Goal: Transaction & Acquisition: Purchase product/service

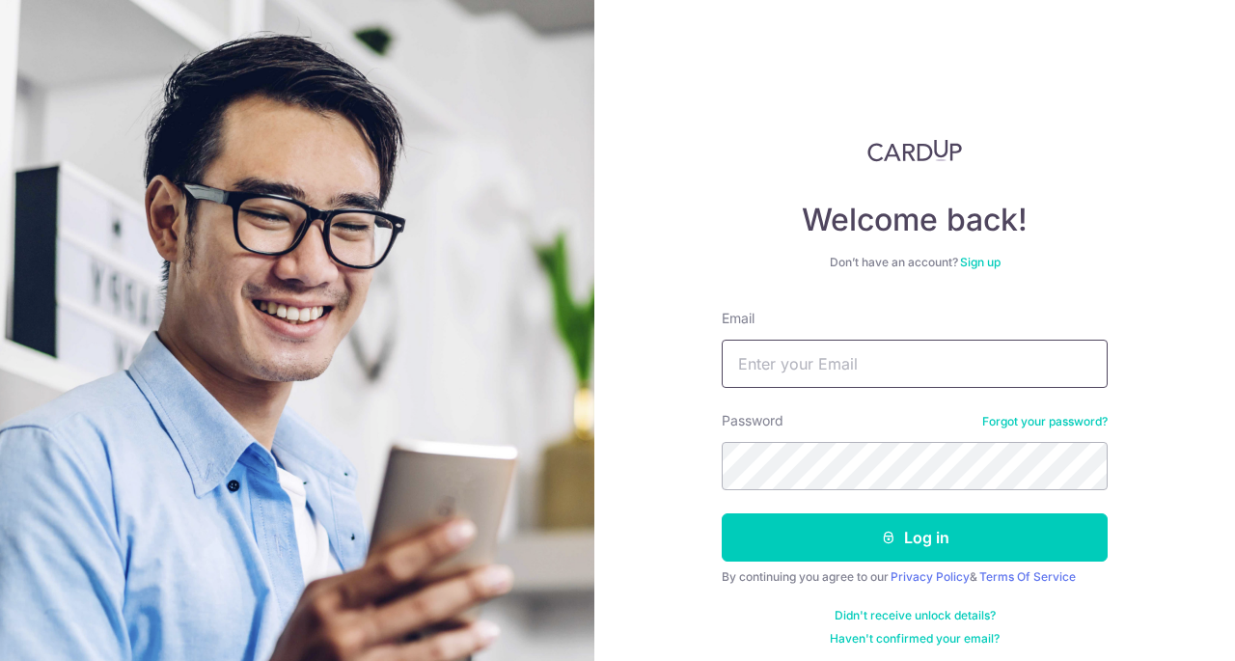
type input "ivan.w@live.com.sg"
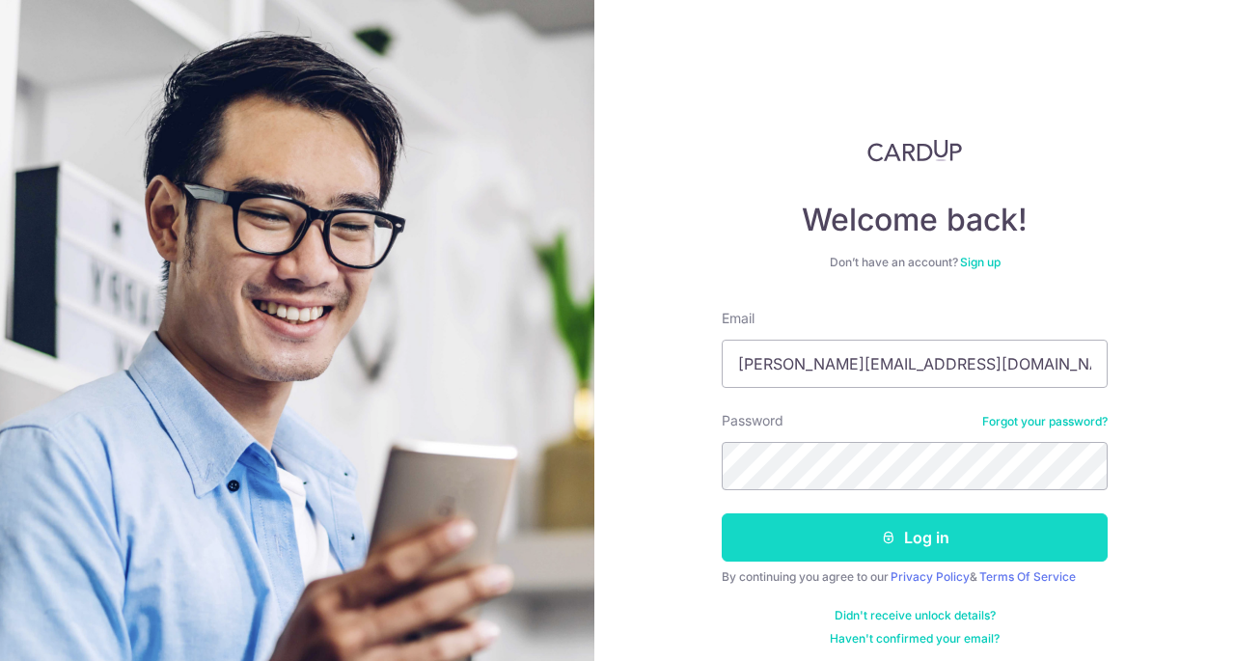
click at [864, 521] on button "Log in" at bounding box center [914, 537] width 386 height 48
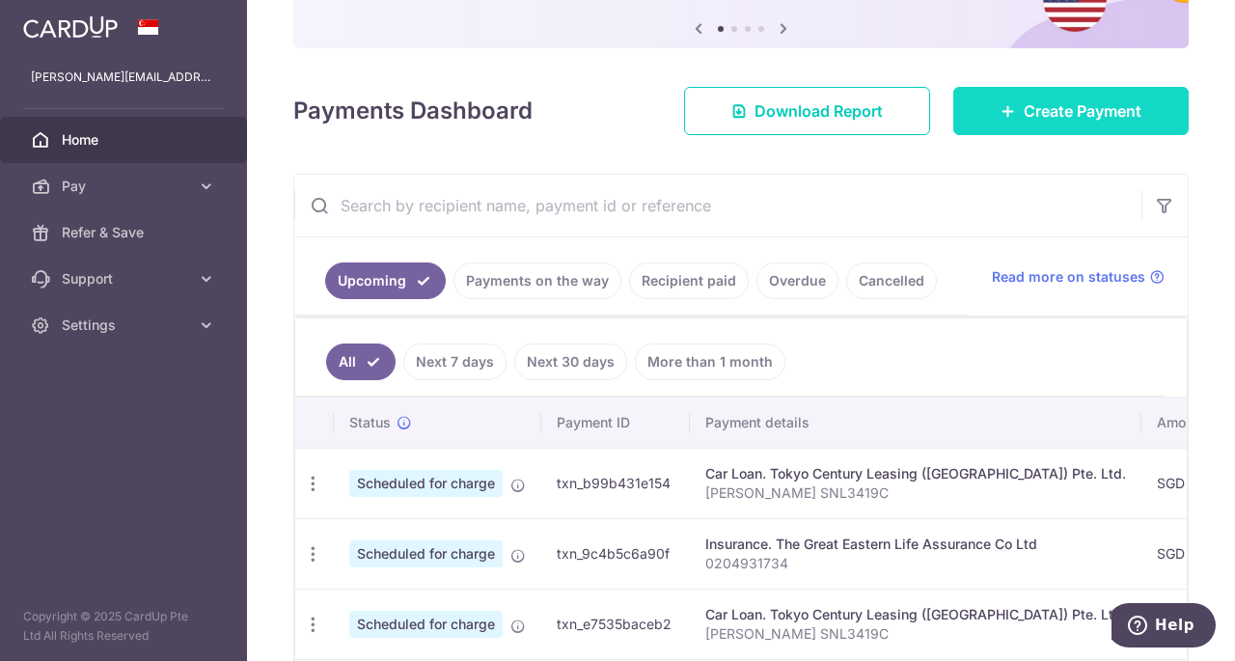
click at [1003, 99] on link "Create Payment" at bounding box center [1070, 111] width 235 height 48
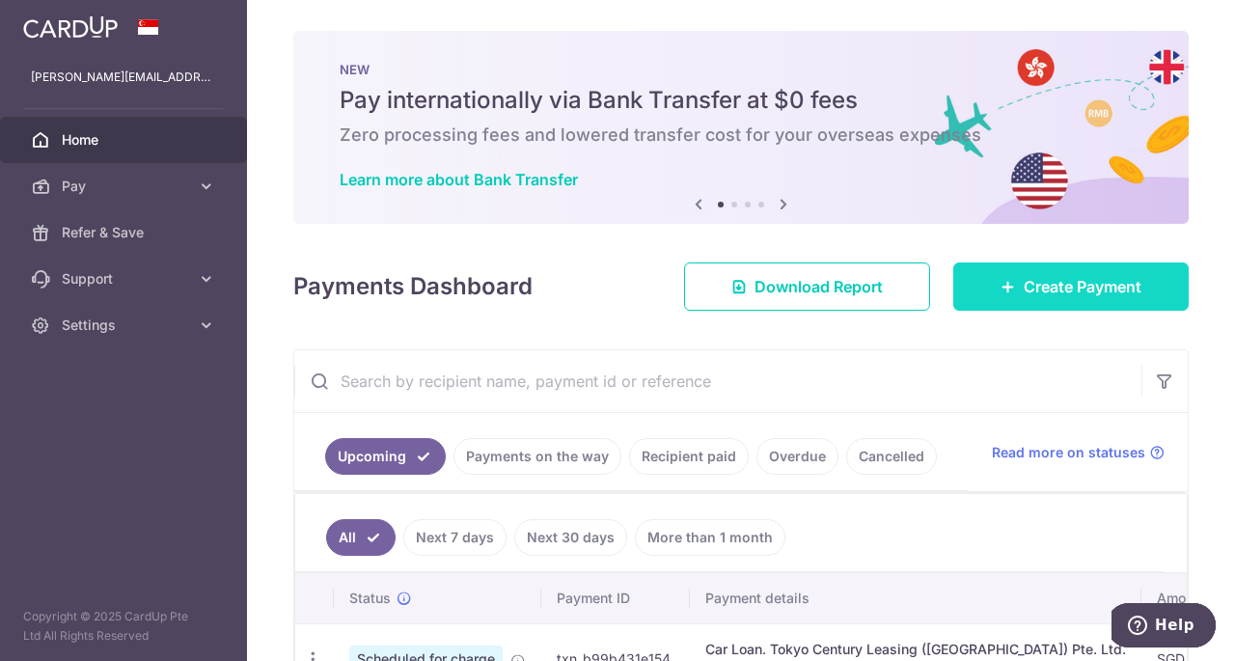
click at [1036, 262] on link "Create Payment" at bounding box center [1070, 286] width 235 height 48
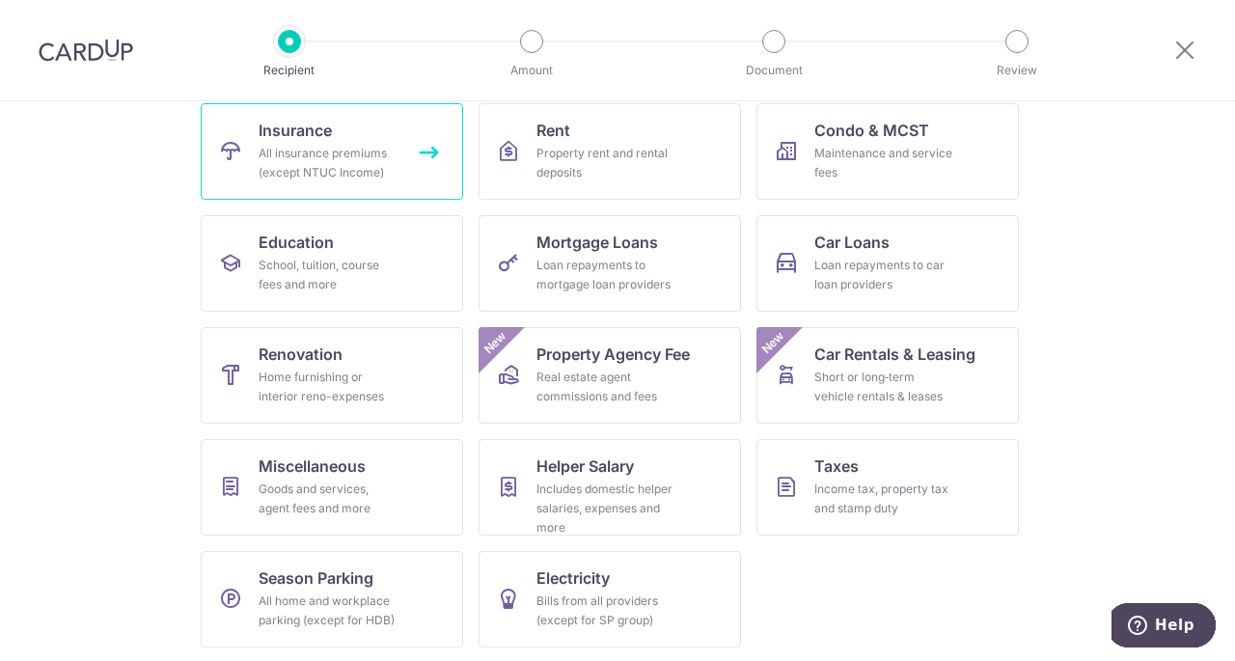
click at [282, 171] on div "All insurance premiums (except NTUC Income)" at bounding box center [327, 163] width 139 height 39
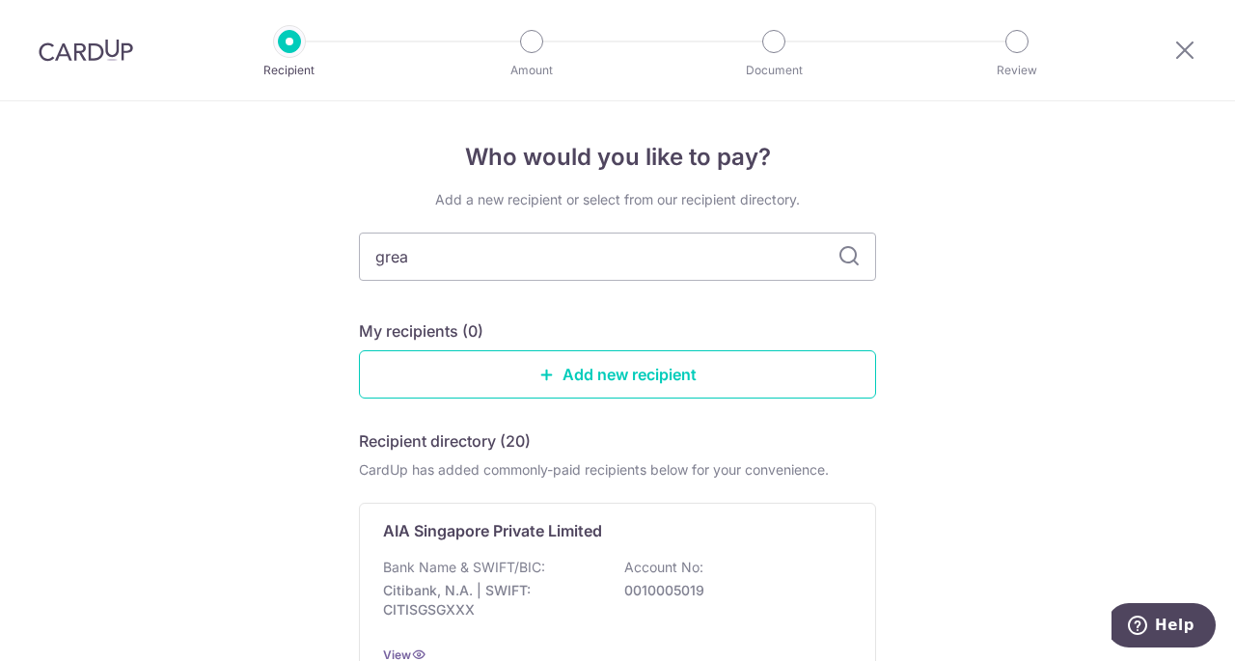
type input "great"
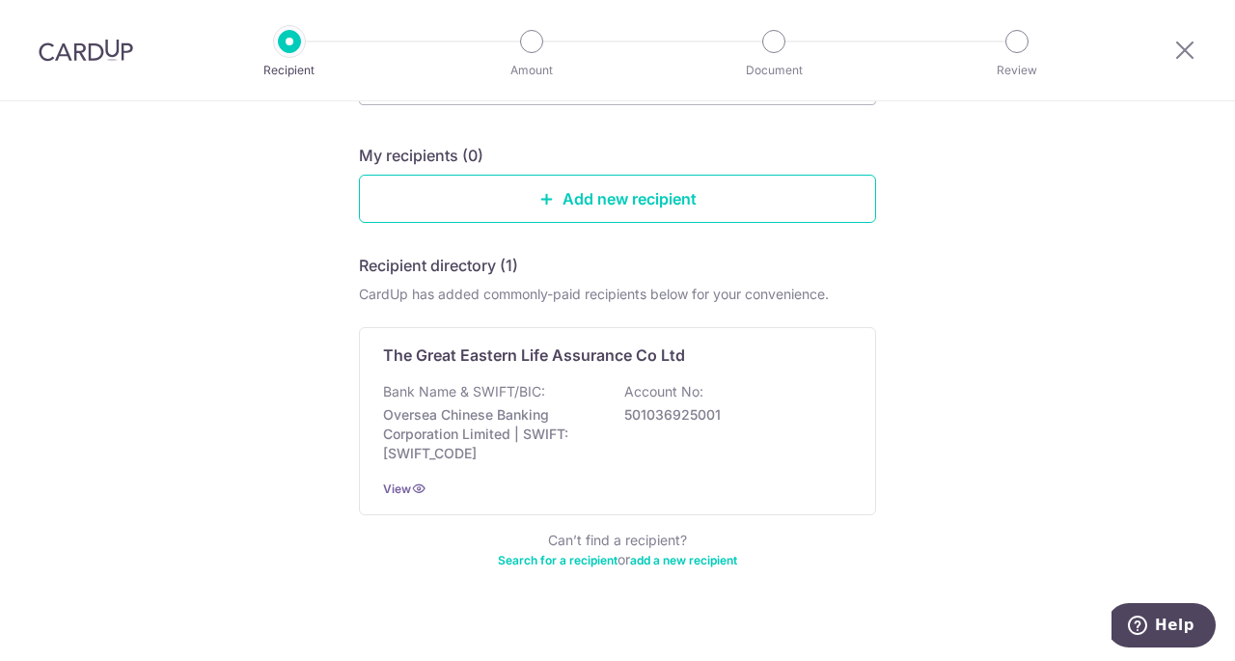
scroll to position [195, 0]
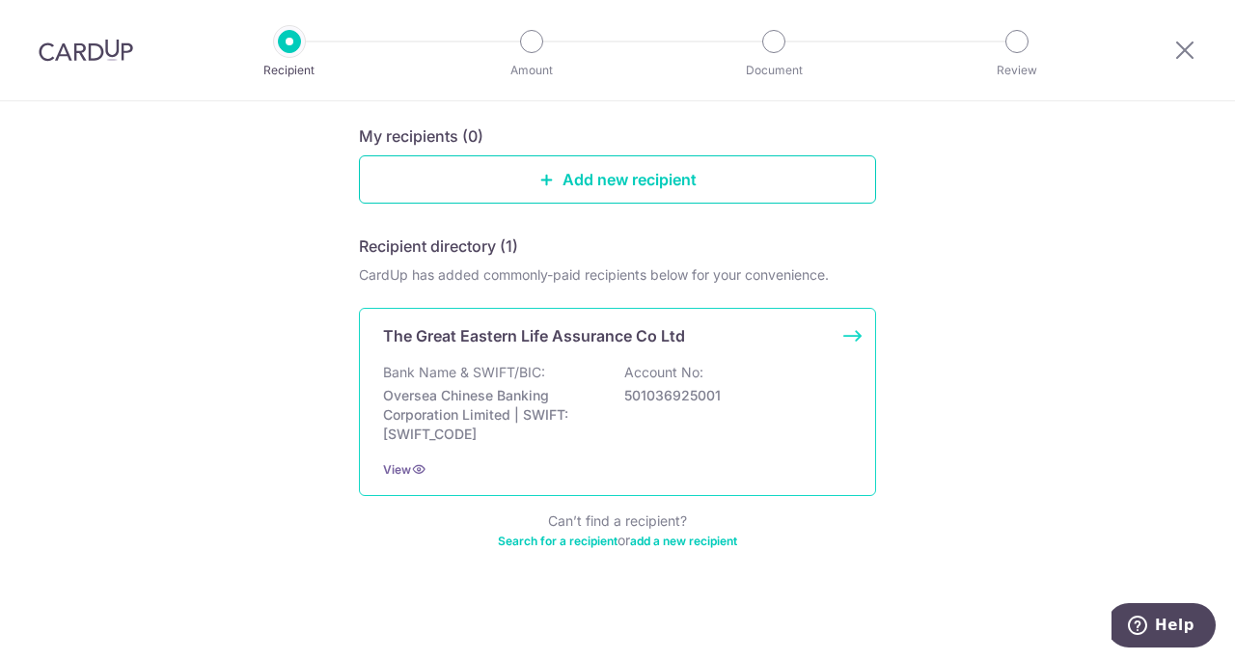
click at [837, 325] on div "The Great Eastern Life Assurance Co Ltd Bank Name & SWIFT/BIC: Oversea Chinese …" at bounding box center [617, 402] width 517 height 188
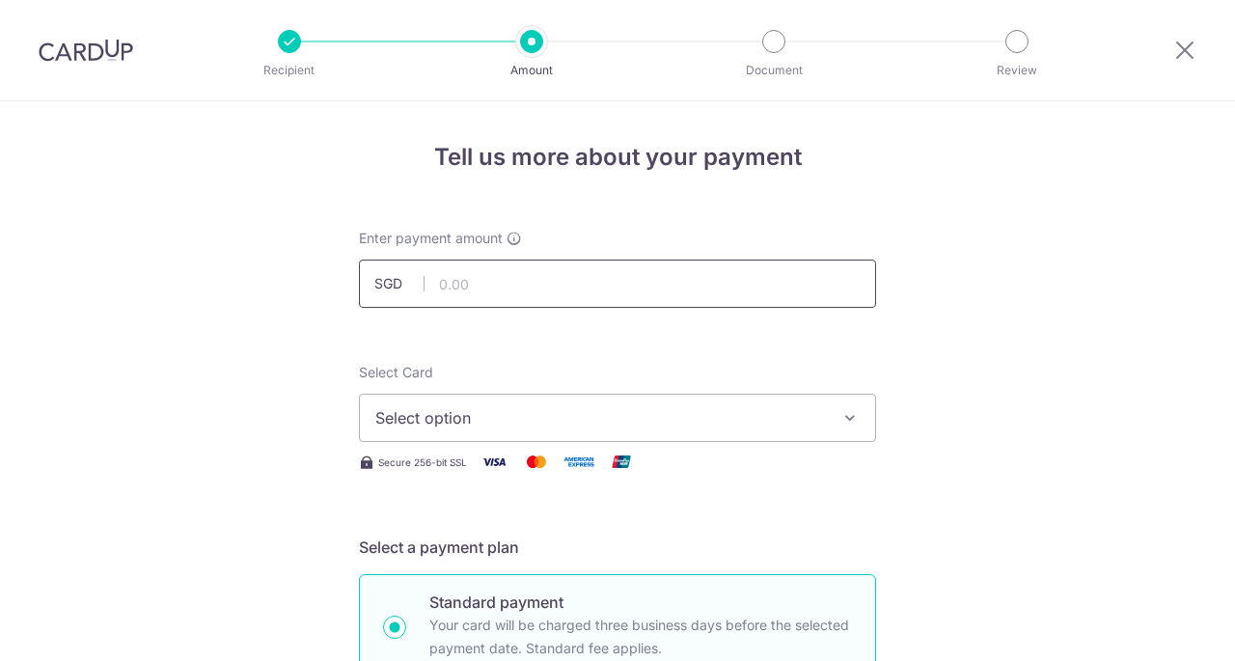
click at [714, 293] on input "text" at bounding box center [617, 283] width 517 height 48
type input "109.28"
click at [699, 425] on span "Select option" at bounding box center [599, 417] width 449 height 23
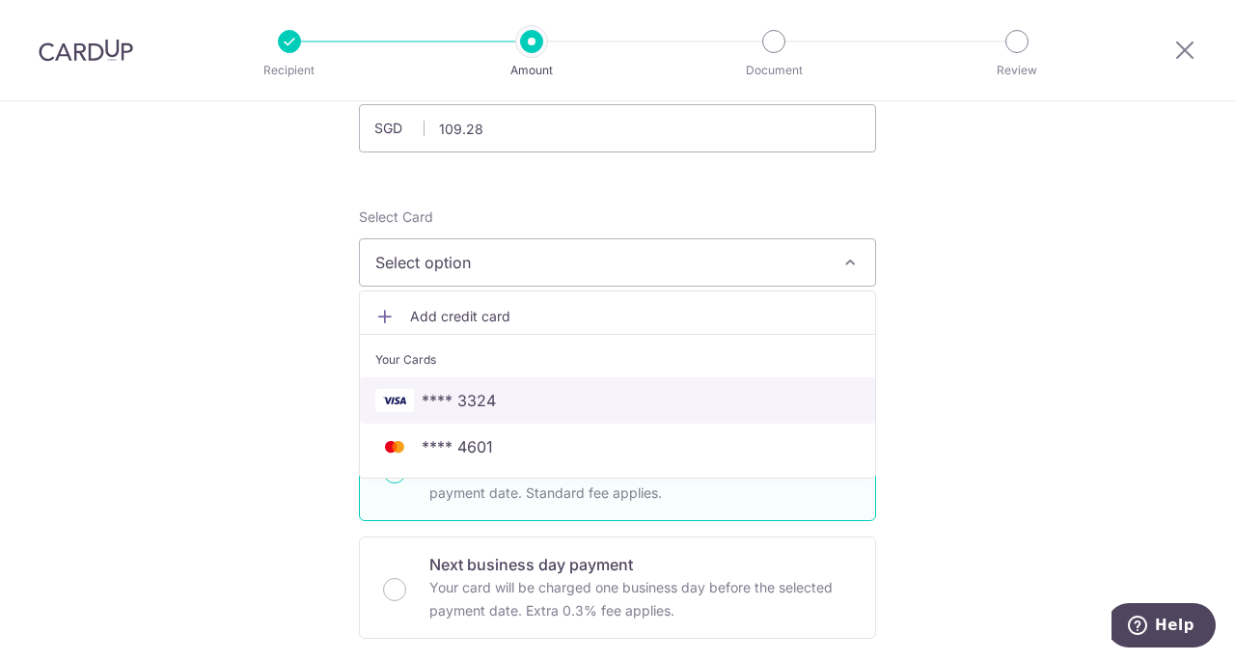
click at [685, 383] on link "**** 3324" at bounding box center [617, 400] width 515 height 46
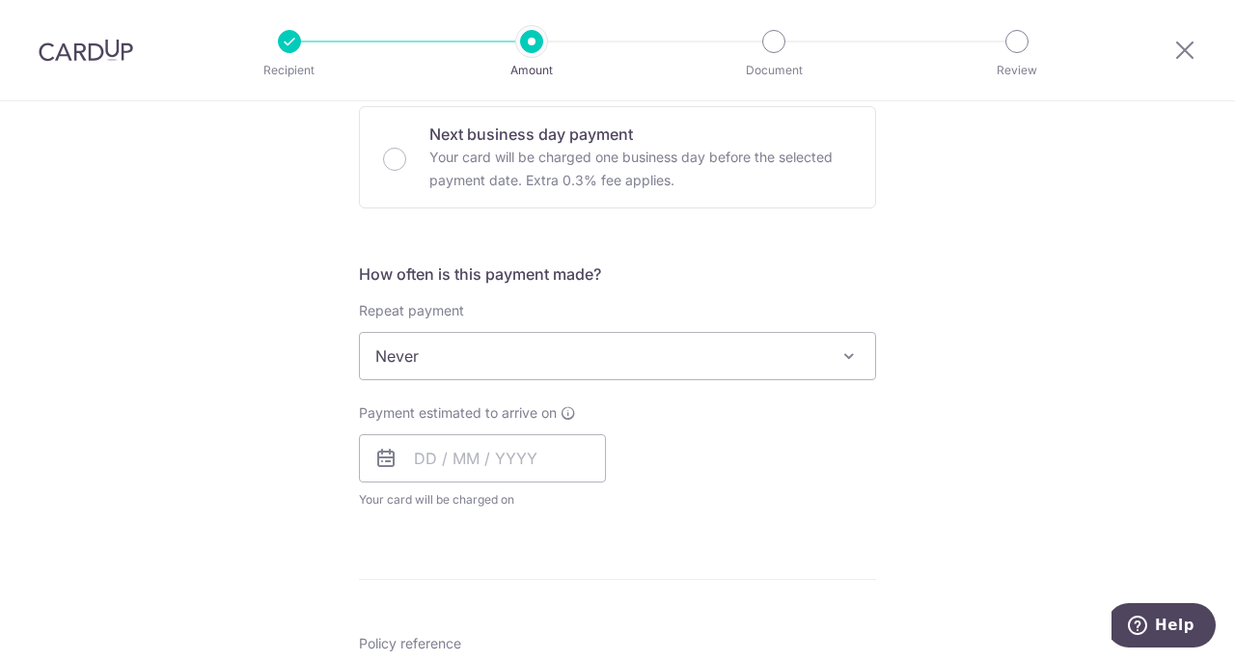
scroll to position [586, 0]
click at [554, 450] on input "text" at bounding box center [482, 457] width 247 height 48
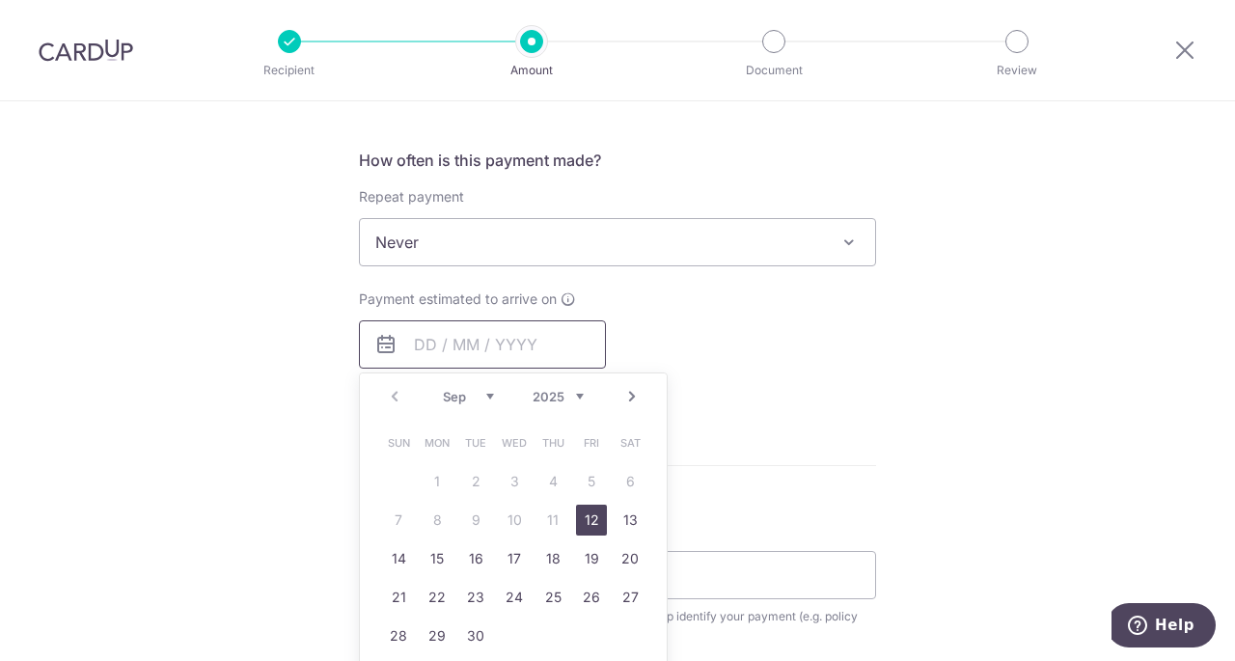
scroll to position [702, 0]
click at [586, 510] on link "12" at bounding box center [591, 517] width 31 height 31
type input "[DATE]"
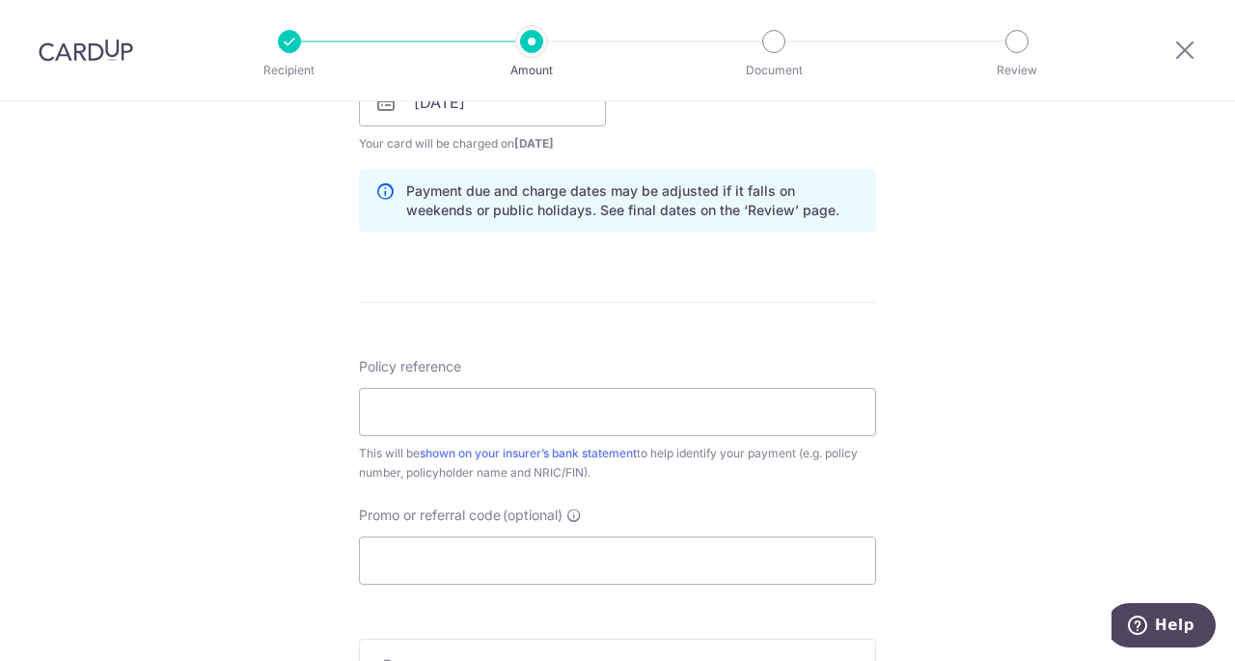
scroll to position [943, 0]
click at [713, 412] on input "Policy reference" at bounding box center [617, 410] width 517 height 48
type input "0212399624"
click at [737, 497] on div "Policy reference 0212399624 10/35 This will be shown on your insurer’s bank sta…" at bounding box center [617, 469] width 517 height 228
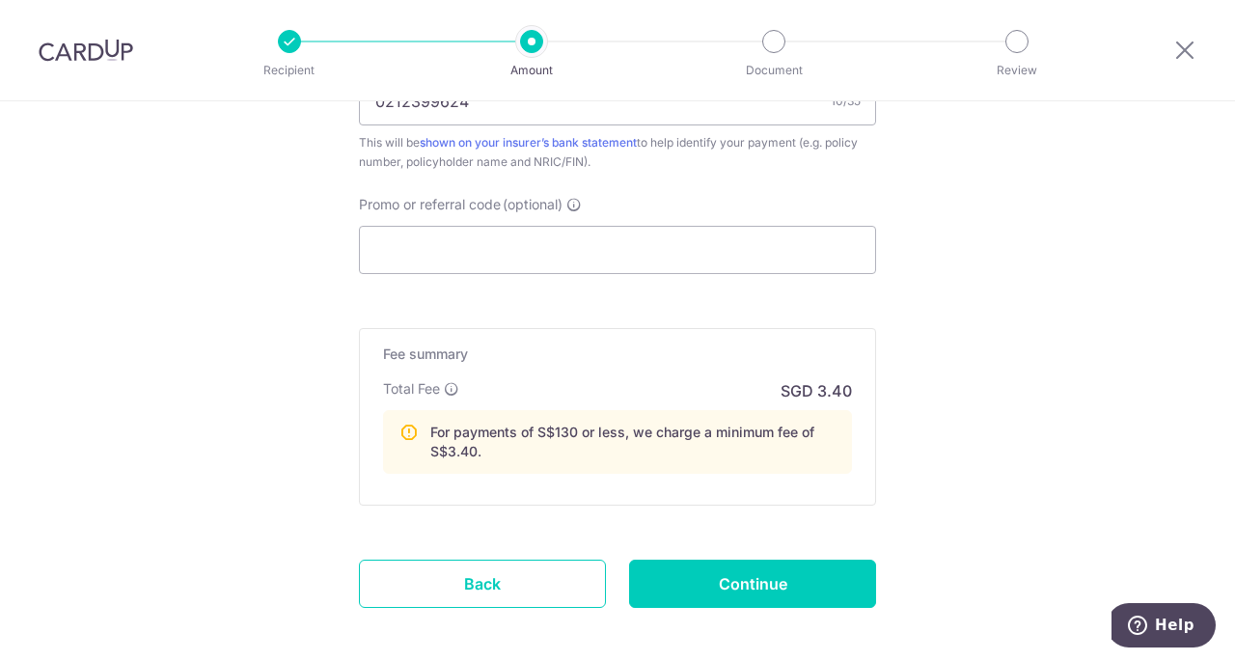
scroll to position [1269, 0]
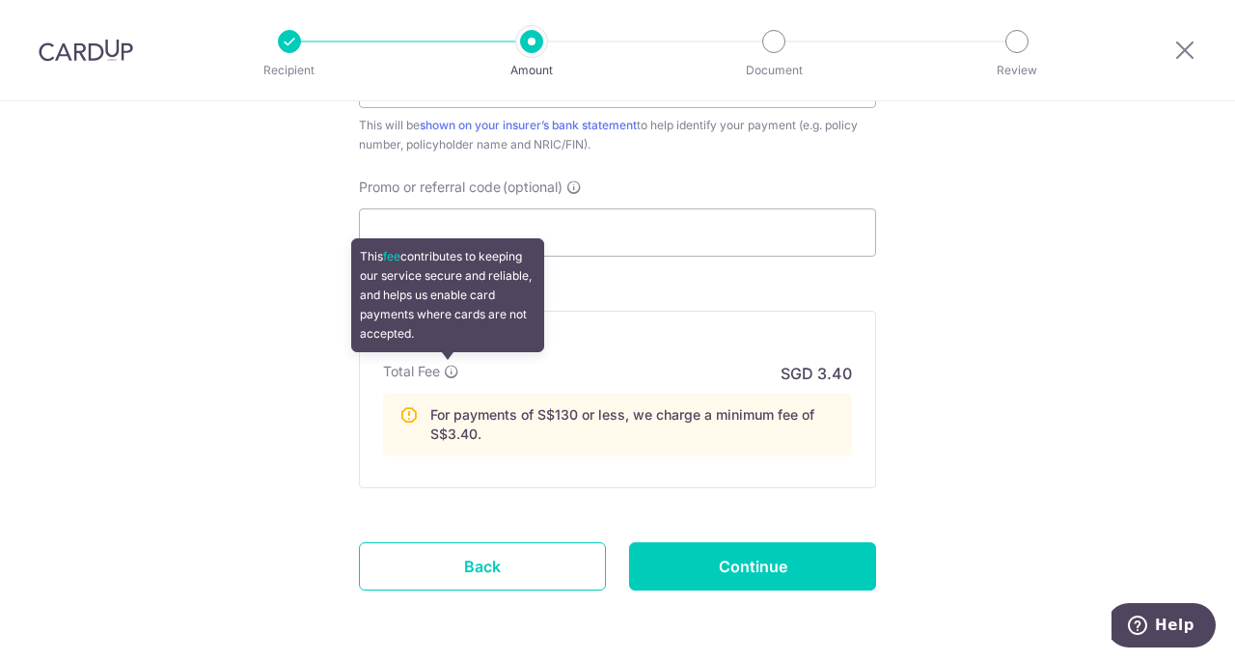
click at [449, 365] on icon at bounding box center [451, 371] width 15 height 15
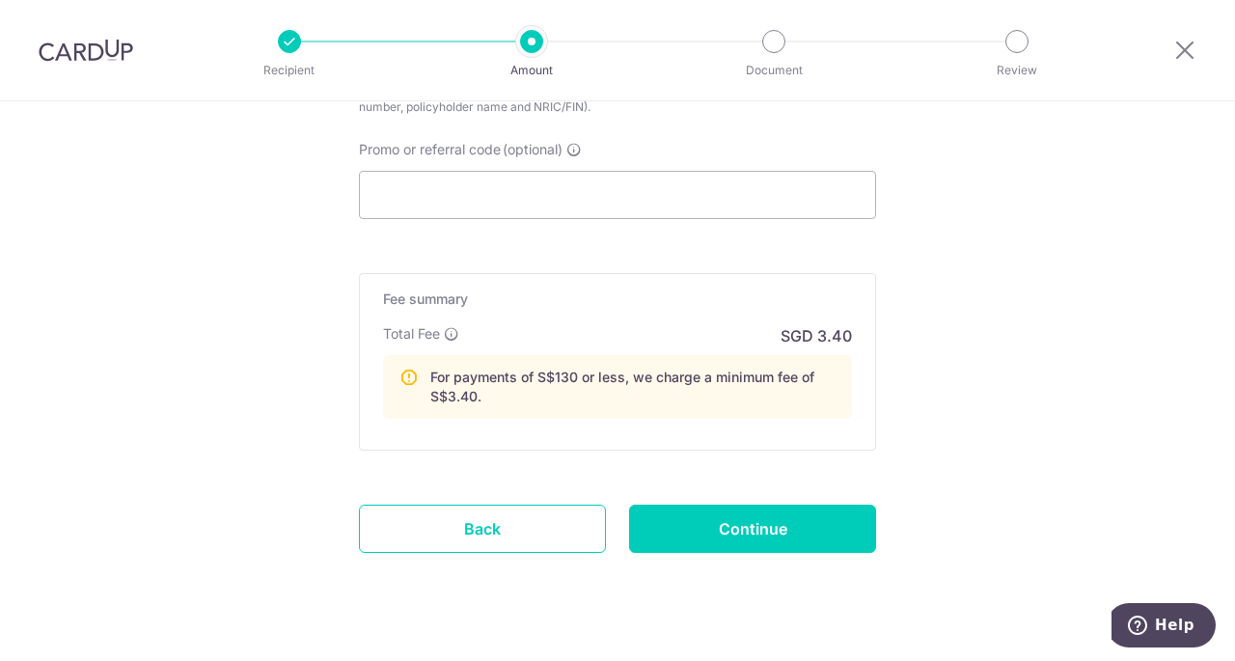
scroll to position [1338, 0]
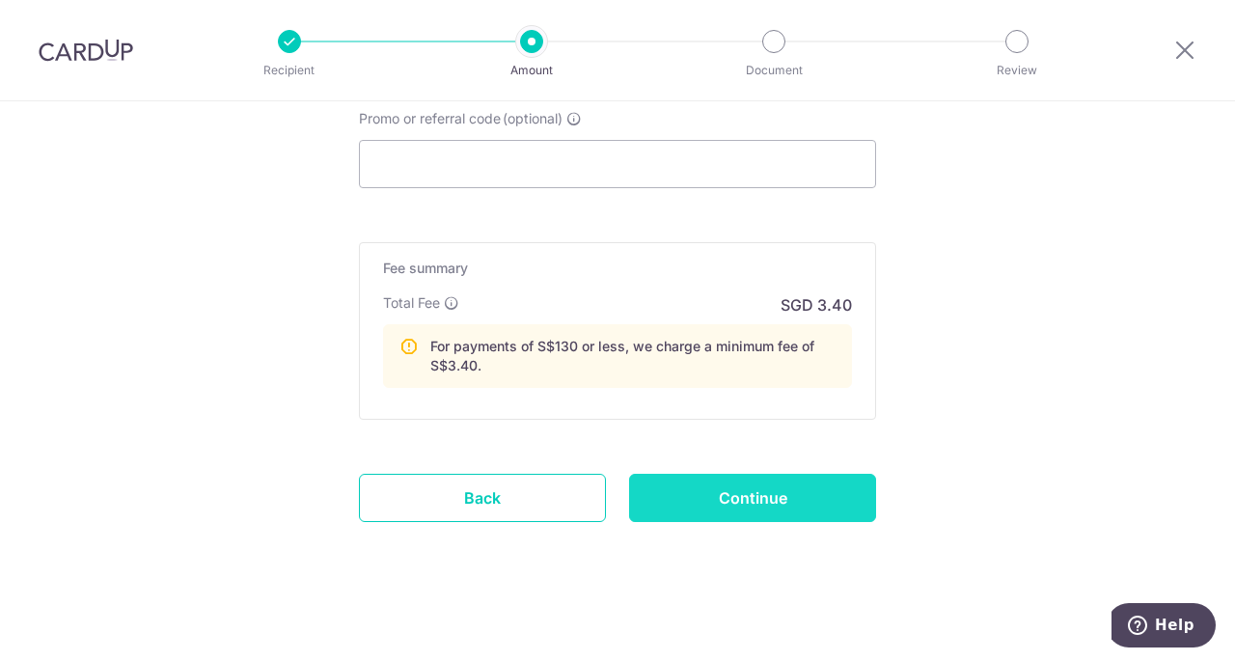
click at [763, 485] on input "Continue" at bounding box center [752, 498] width 247 height 48
type input "Create Schedule"
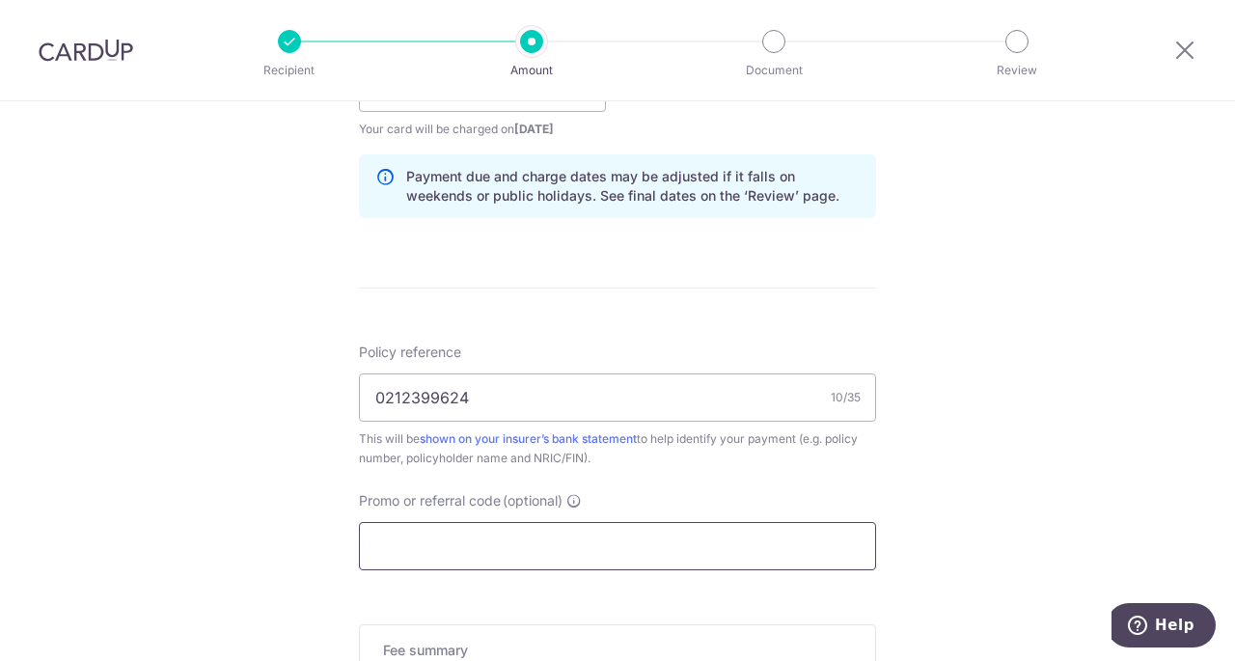
scroll to position [953, 0]
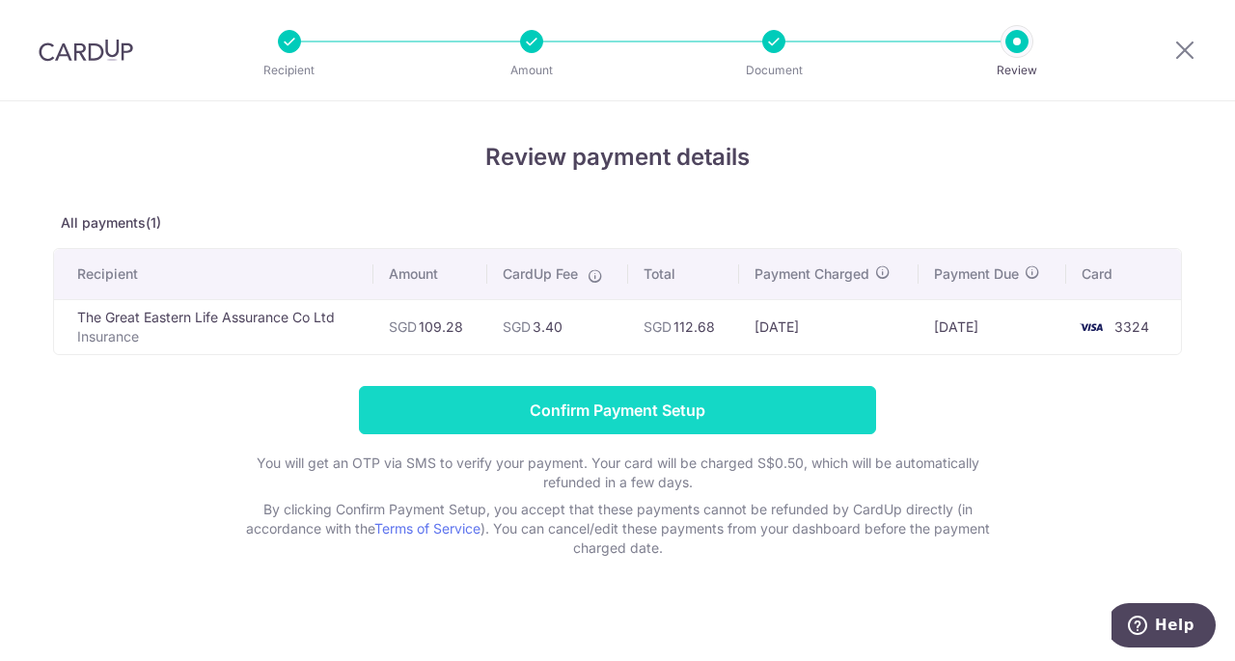
click at [660, 398] on input "Confirm Payment Setup" at bounding box center [617, 410] width 517 height 48
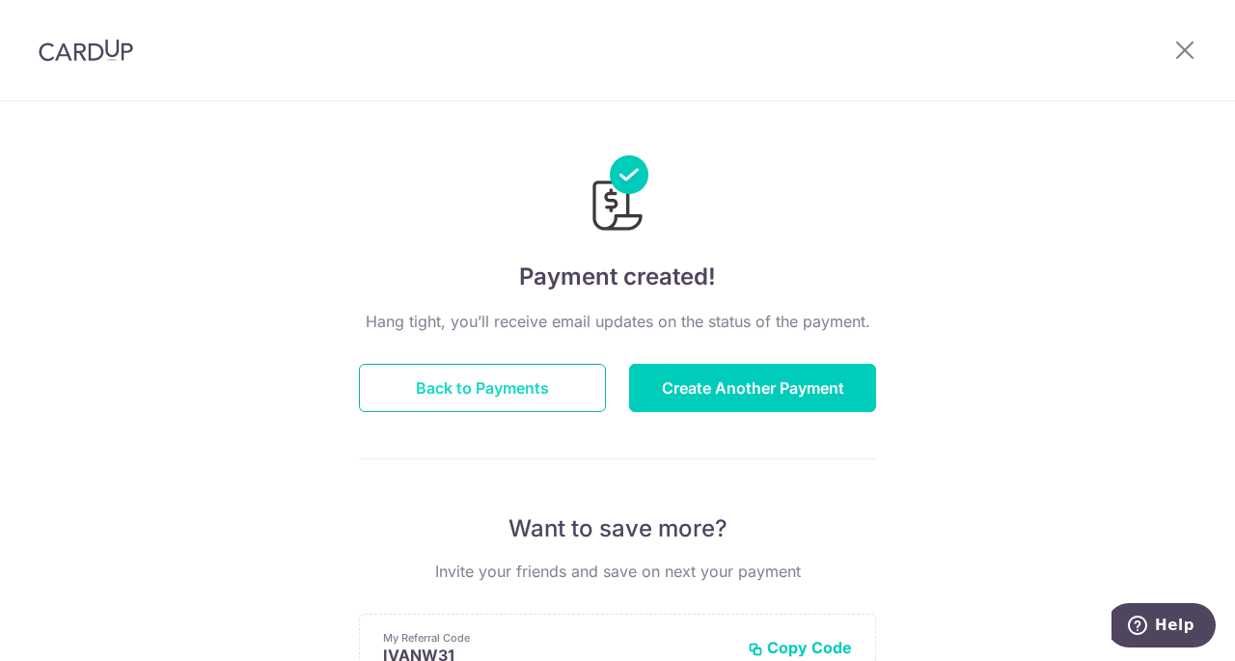
click at [432, 371] on button "Back to Payments" at bounding box center [482, 388] width 247 height 48
